Goal: Task Accomplishment & Management: Manage account settings

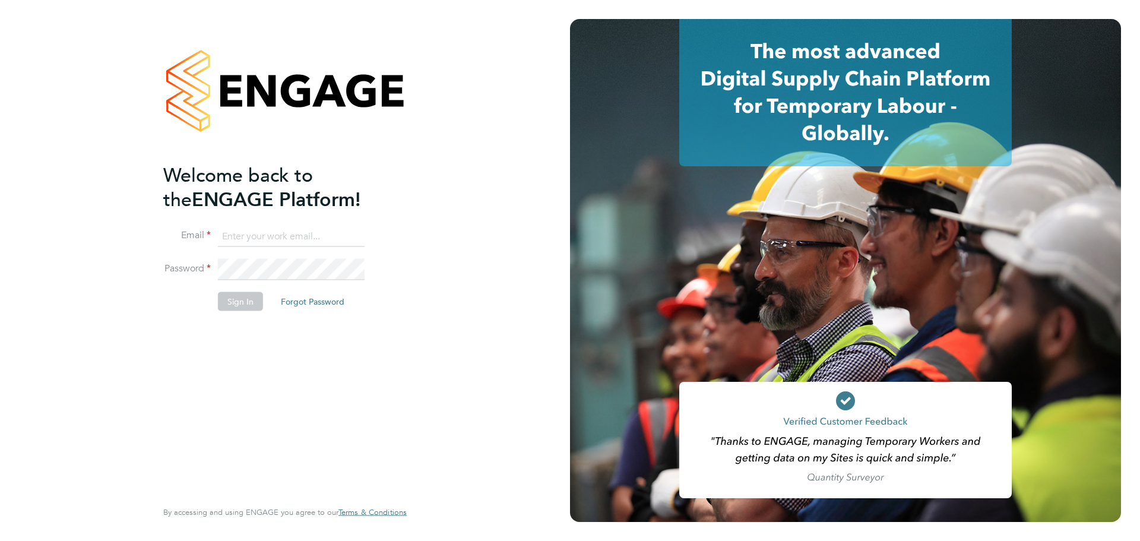
type input "charlotte.lockeridge@randstadcpe.com"
click at [237, 312] on li "Sign In Forgot Password" at bounding box center [278, 307] width 231 height 31
click at [234, 294] on button "Sign In" at bounding box center [240, 301] width 45 height 19
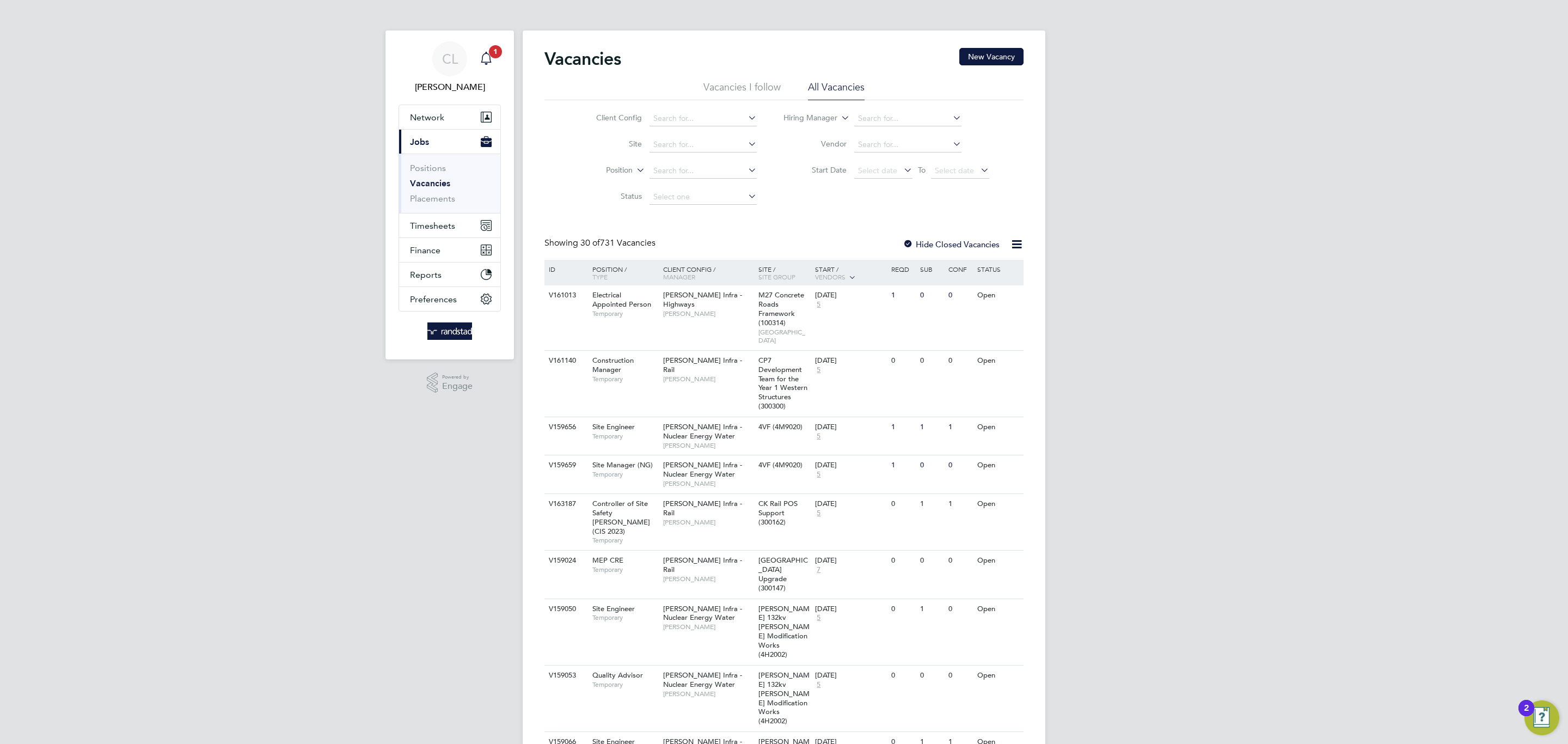
click at [484, 60] on icon "Main navigation" at bounding box center [486, 58] width 13 height 13
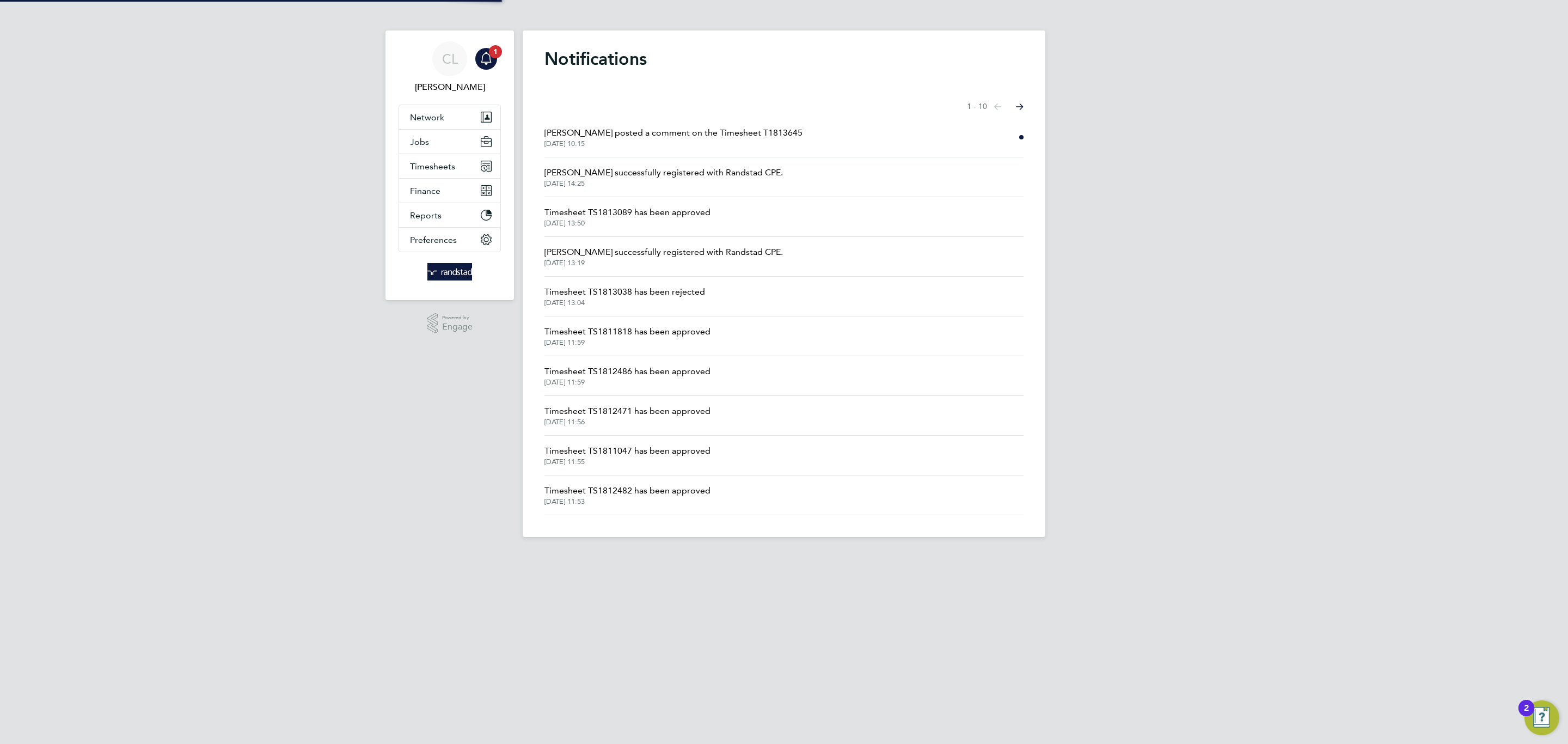
click at [717, 129] on span "Emma Wells posted a comment on the Timesheet T1813645" at bounding box center [673, 133] width 258 height 13
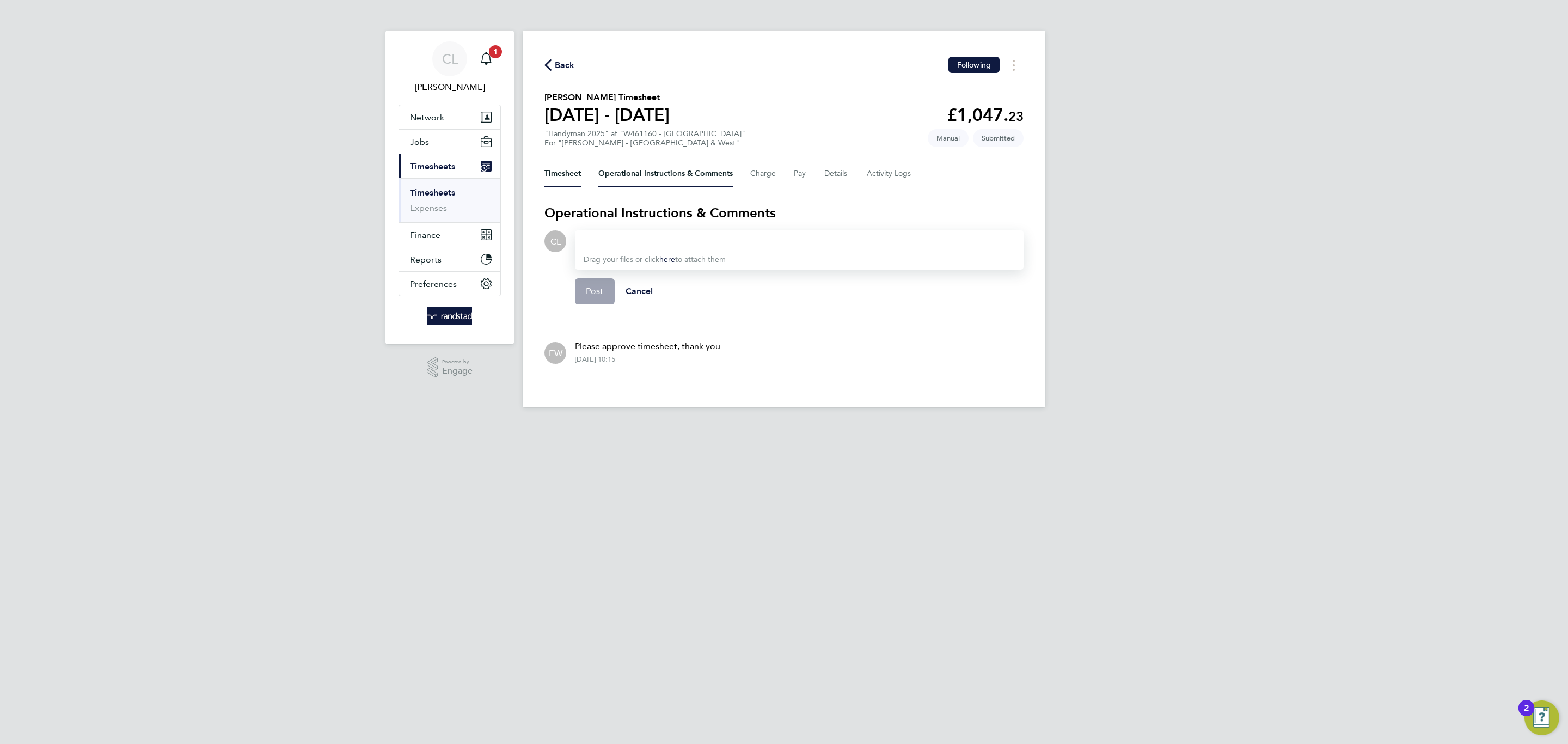
click at [569, 167] on button "Timesheet" at bounding box center [563, 173] width 37 height 26
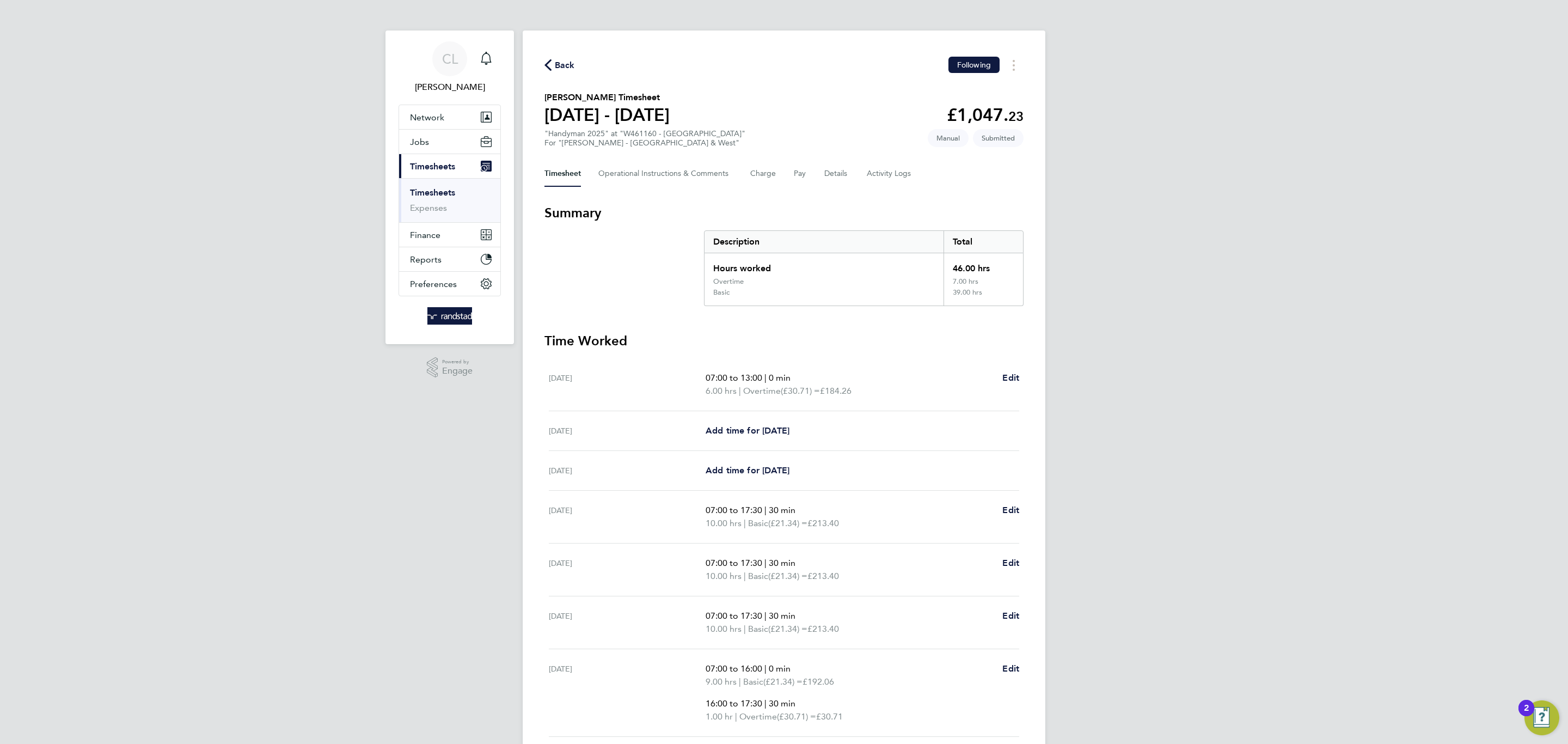
click at [1045, 357] on div "CL Charlotte Lockeridge Notifications Applications: Network Team Members Busine…" at bounding box center [784, 416] width 1568 height 833
click at [822, 495] on div "Wed 27 Aug 07:00 to 17:30 | 30 min 10.00 hrs | Basic (£21.34) = £213.40 Edit" at bounding box center [784, 570] width 471 height 53
click at [564, 60] on span "Back" at bounding box center [565, 65] width 20 height 13
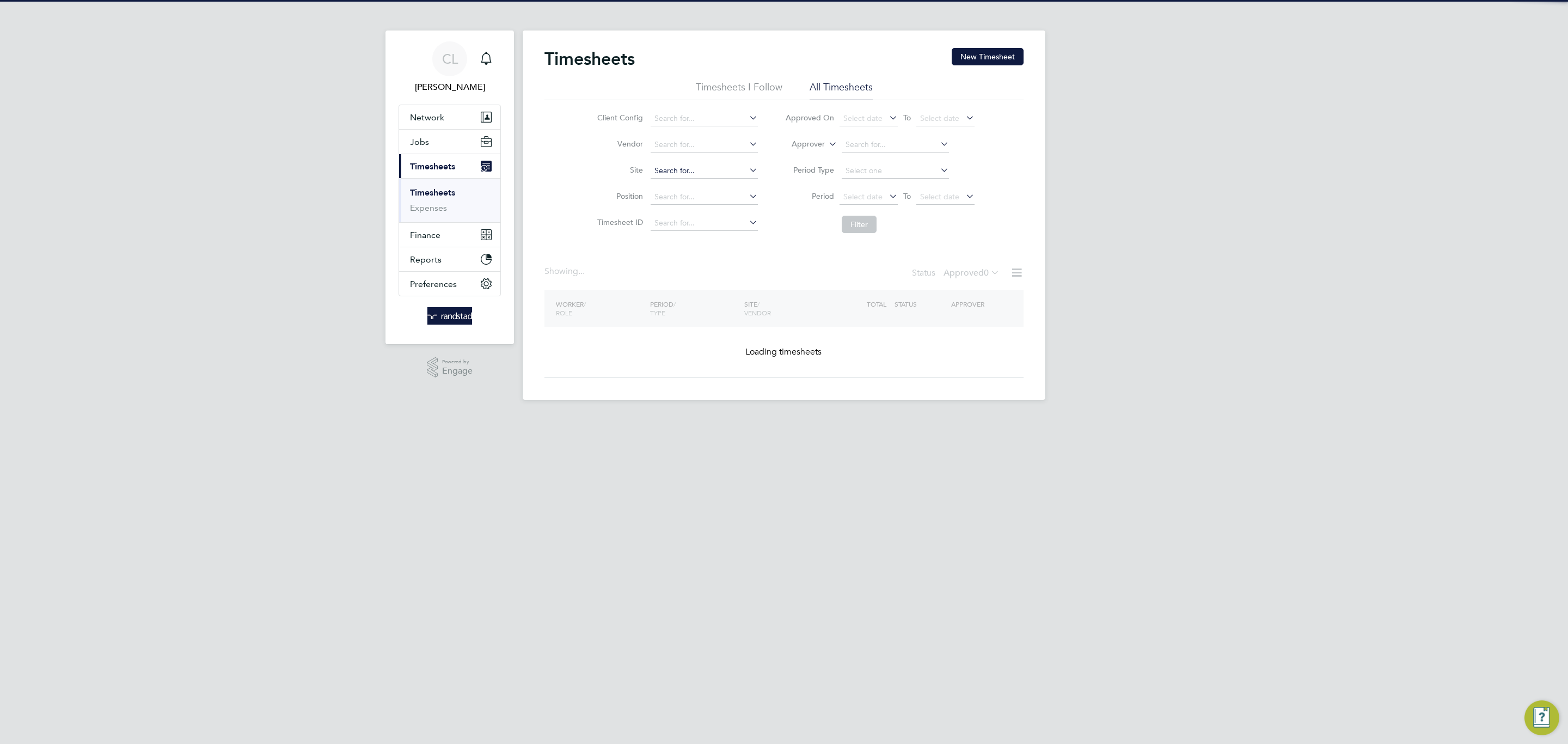
click at [694, 175] on input at bounding box center [704, 171] width 107 height 16
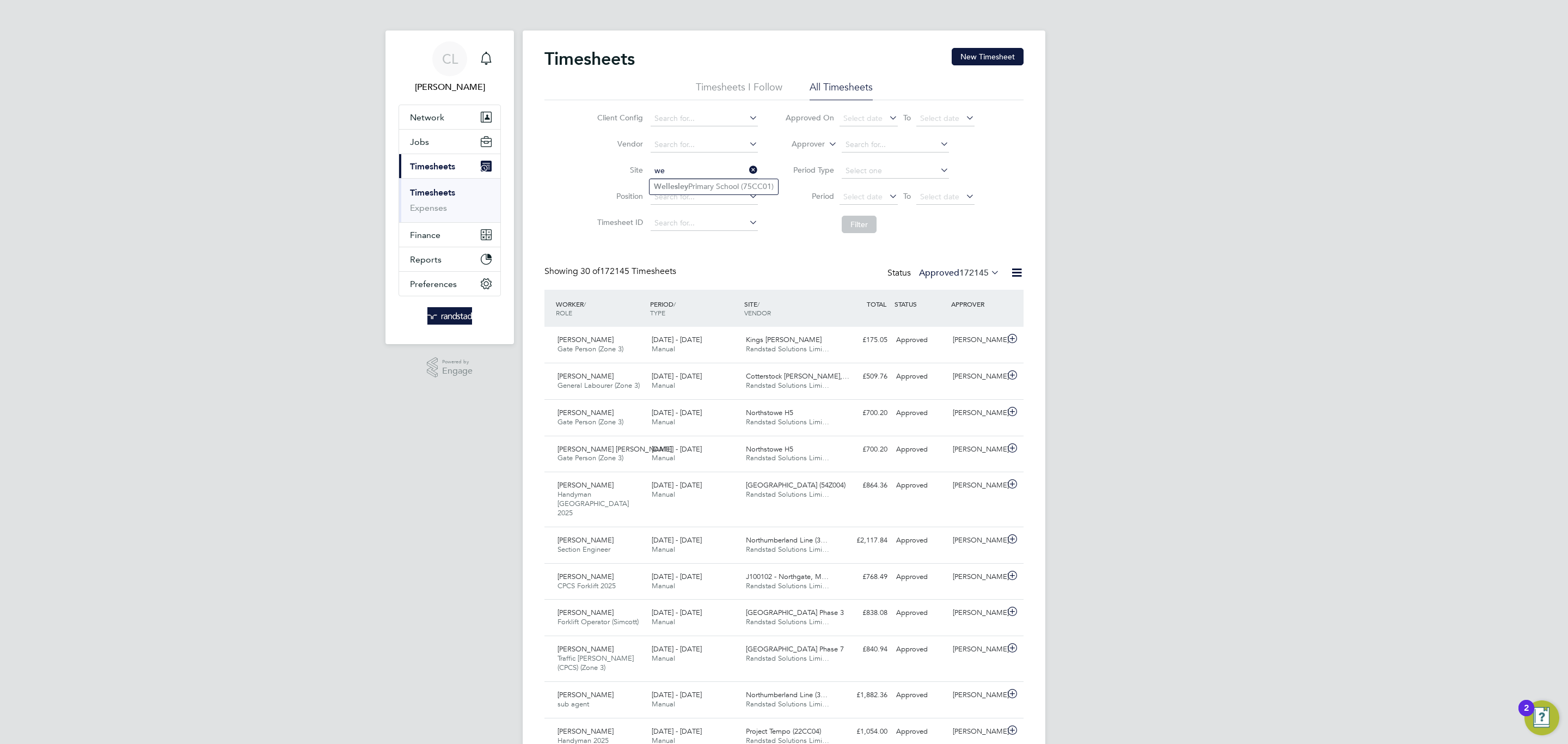
type input "w"
click at [708, 175] on input at bounding box center [704, 171] width 107 height 16
click at [737, 183] on li "Alderwood Senior School Enabling Works (75CC02)" at bounding box center [743, 186] width 187 height 15
type input "Alderwood Senior School Enabling Works (75CC02)"
click at [861, 223] on button "Filter" at bounding box center [860, 224] width 35 height 17
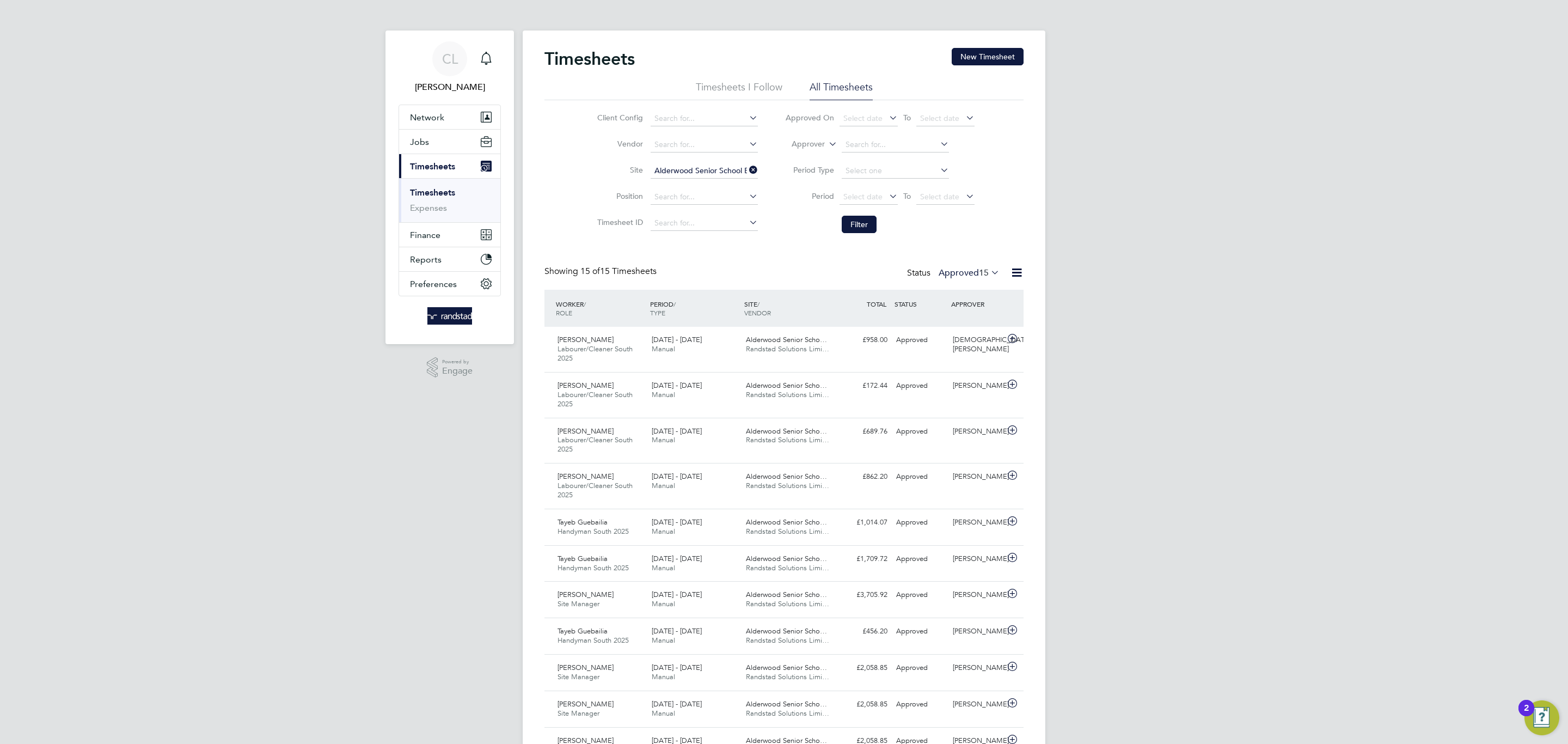
click at [964, 278] on label "Approved 15" at bounding box center [969, 272] width 61 height 11
click at [960, 324] on li "Submitted" at bounding box center [962, 324] width 50 height 16
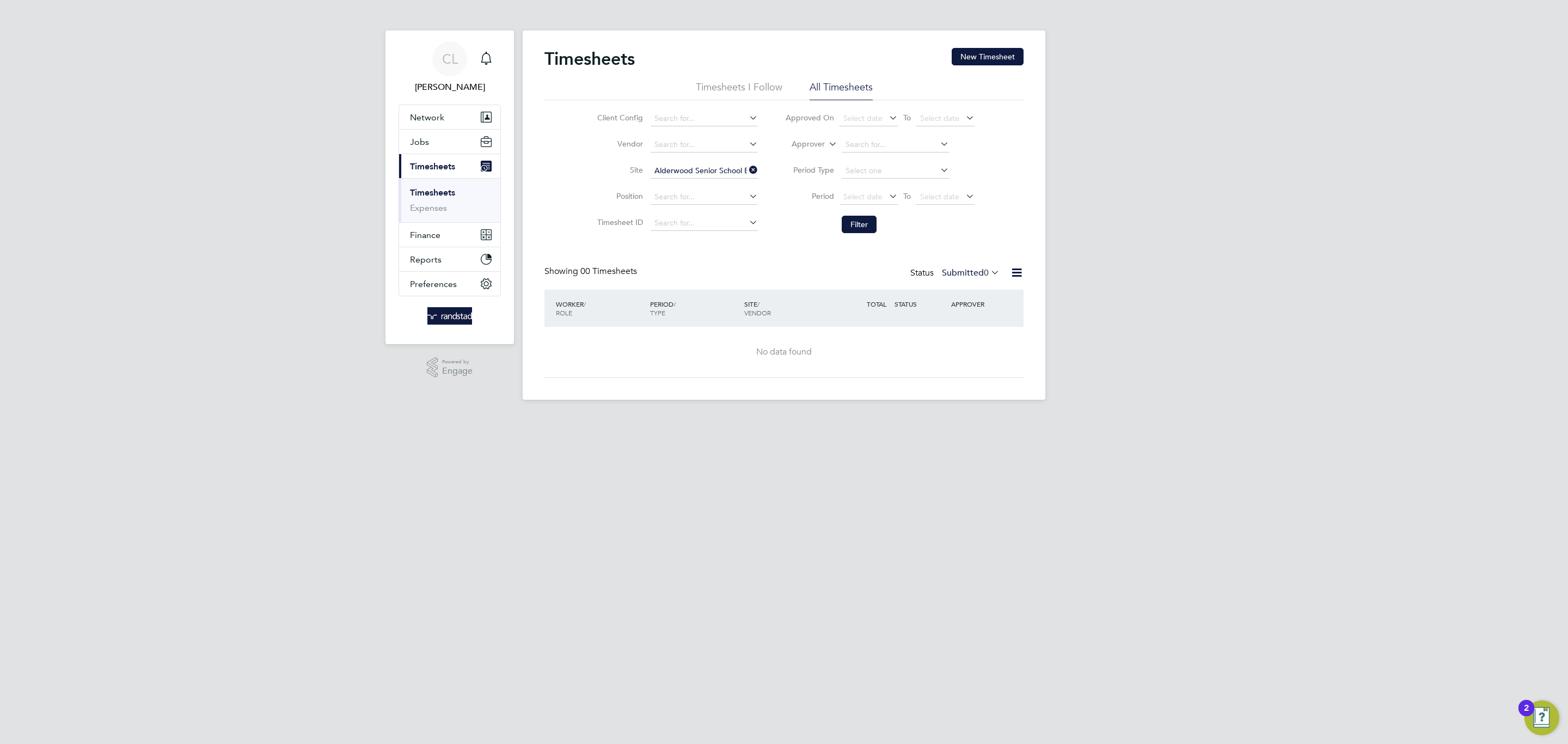
click at [963, 272] on label "Submitted 0" at bounding box center [971, 272] width 58 height 11
click at [957, 337] on li "Approved" at bounding box center [964, 339] width 50 height 16
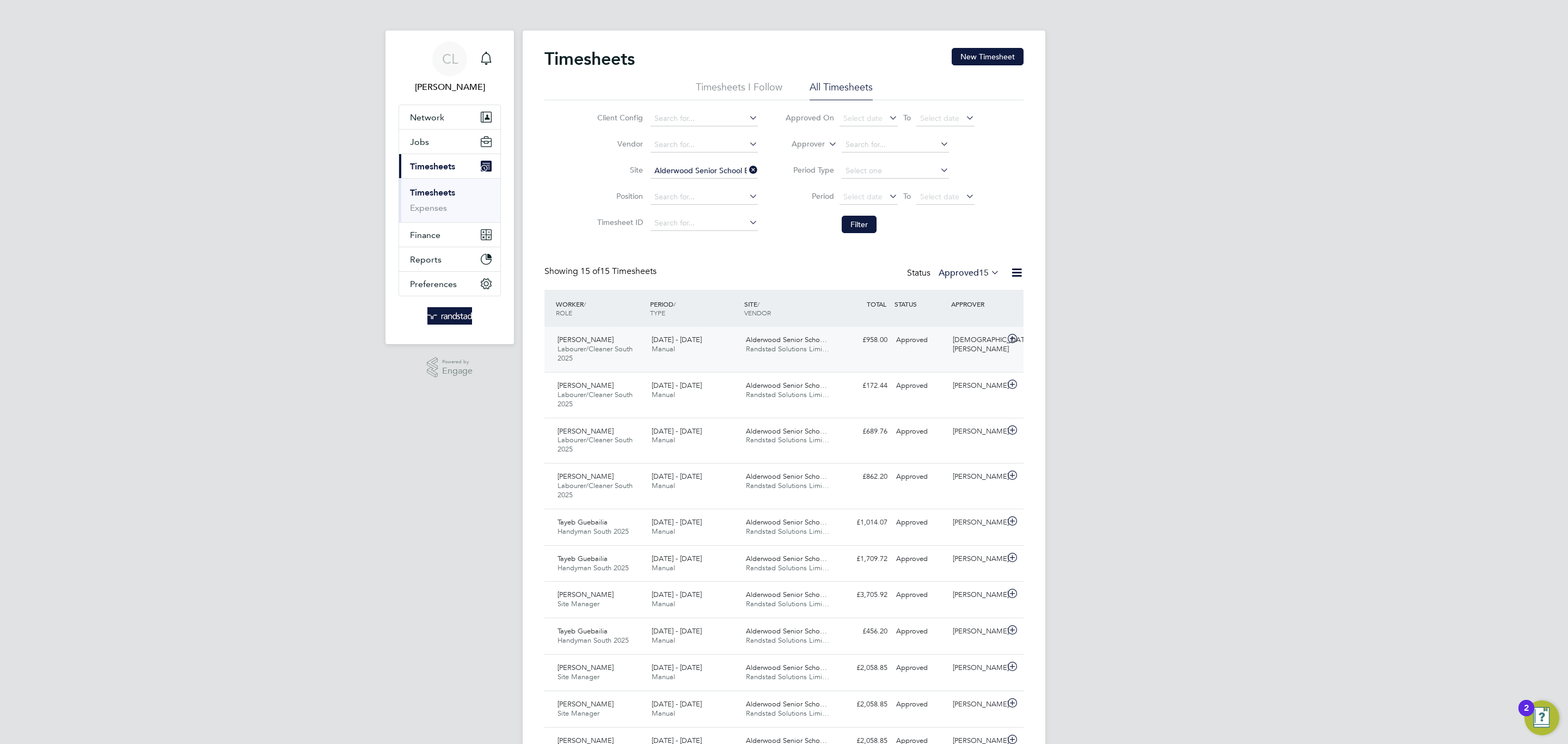
click at [751, 361] on div "Alvin Wilmott Labourer/Cleaner South 2025 23 - 29 Aug 2025 23 - 29 Aug 2025 Man…" at bounding box center [784, 349] width 479 height 45
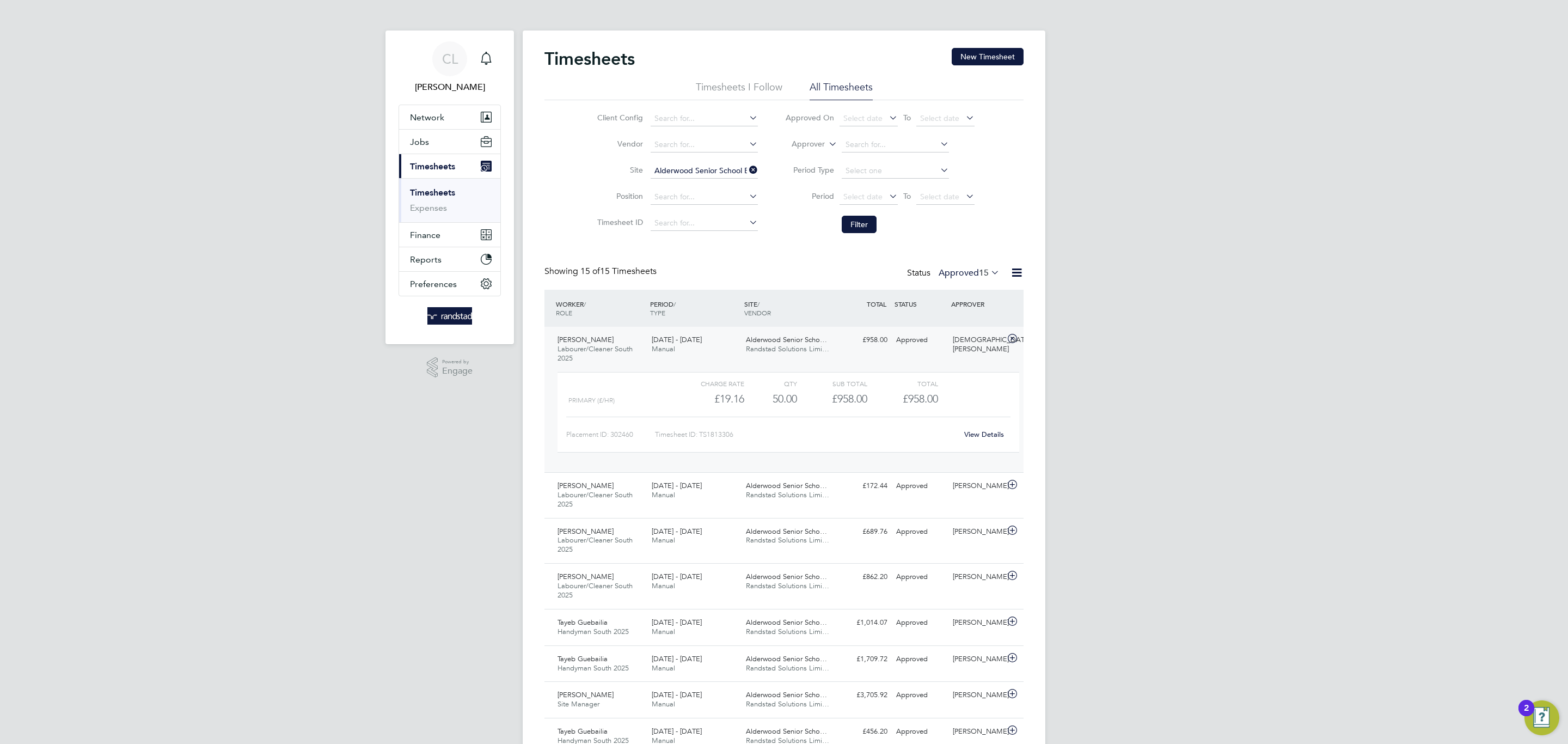
click at [994, 435] on link "View Details" at bounding box center [984, 434] width 39 height 9
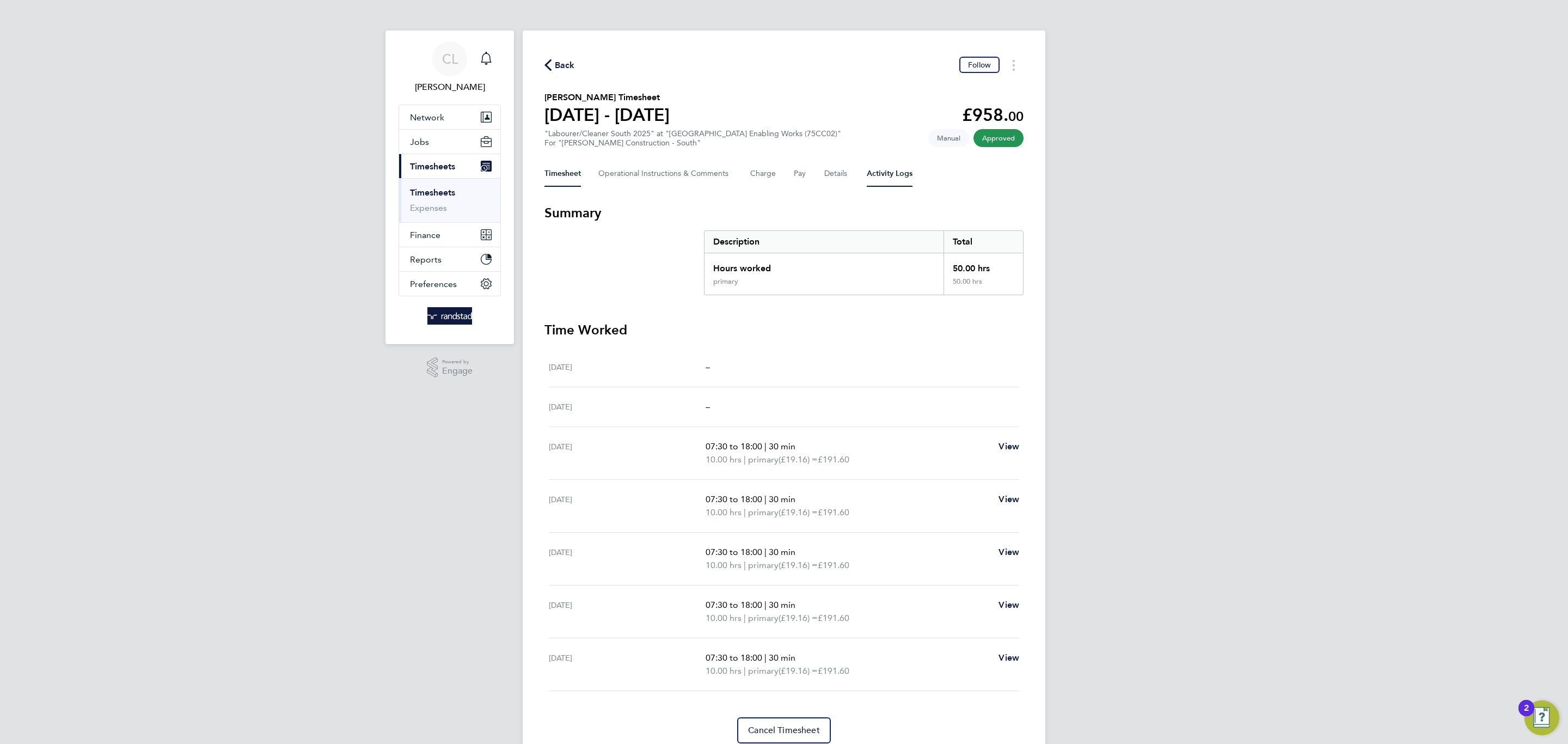
click at [886, 172] on Logs-tab "Activity Logs" at bounding box center [890, 173] width 46 height 26
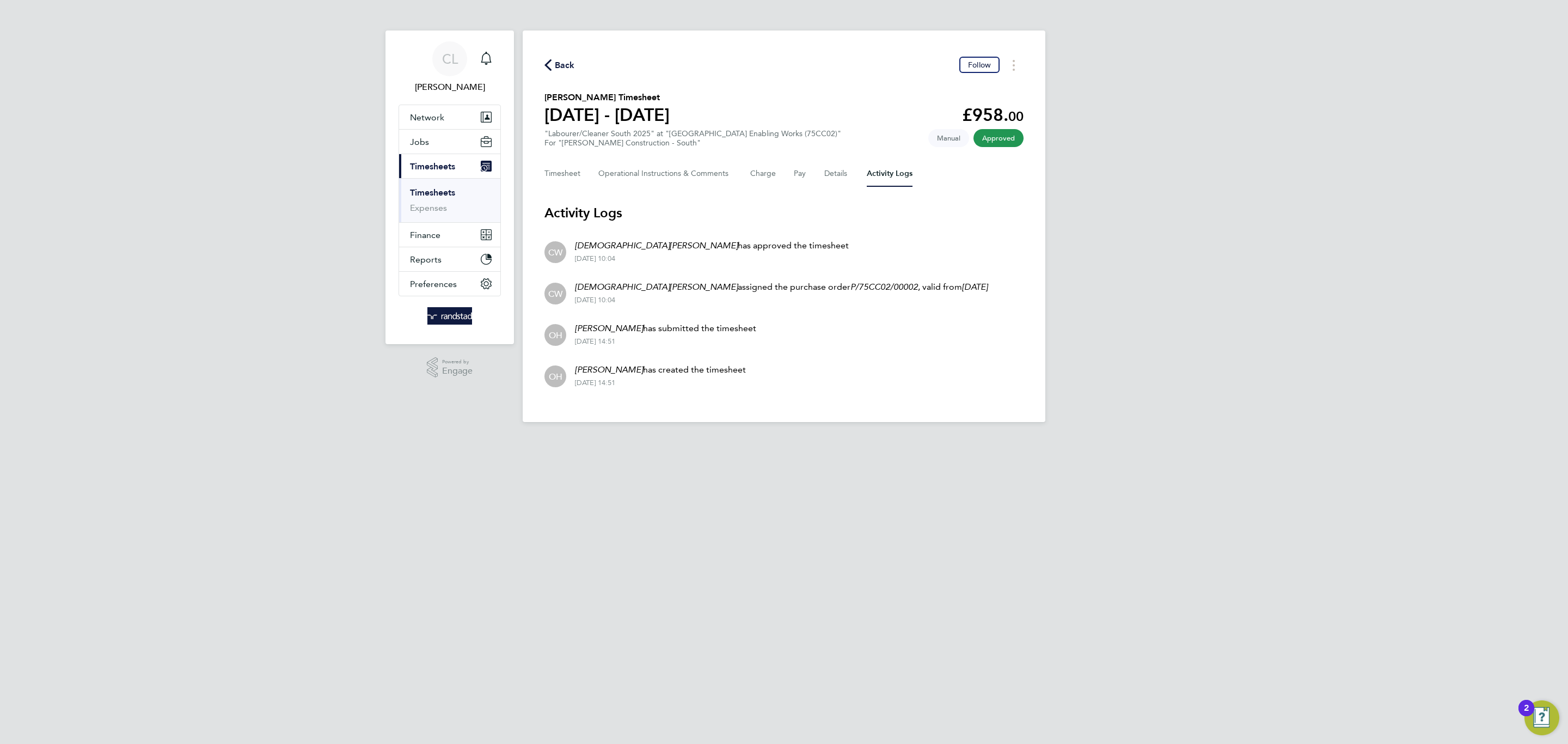
click at [556, 59] on span "Back" at bounding box center [565, 65] width 20 height 13
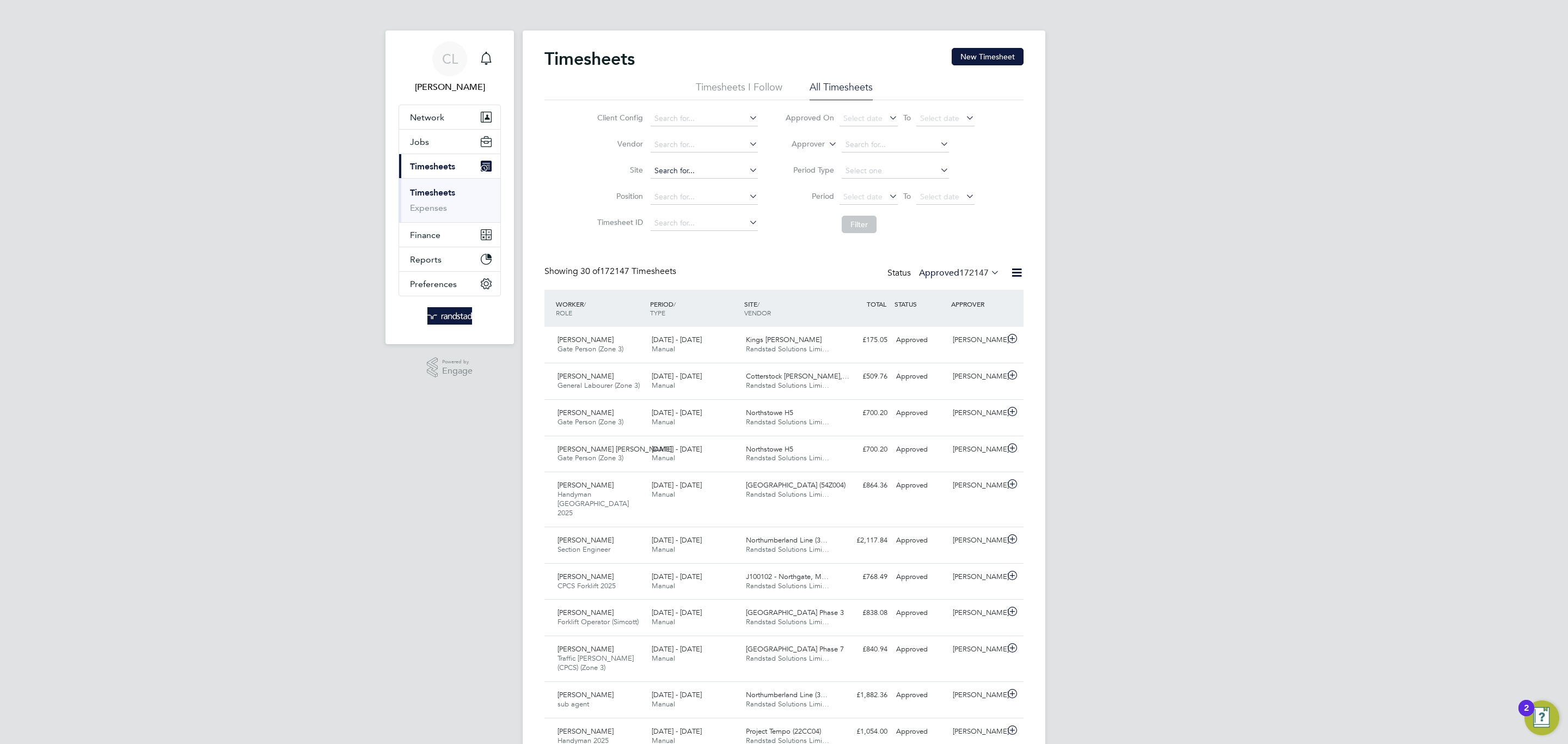
click at [696, 170] on input at bounding box center [704, 171] width 107 height 16
click at [717, 188] on li "Alderwood Senior School Enabling Works (75CC02)" at bounding box center [743, 186] width 187 height 15
type input "Alderwood Senior School Enabling Works (75CC02)"
click at [855, 225] on button "Filter" at bounding box center [860, 224] width 35 height 17
